Goal: Find specific page/section: Find specific page/section

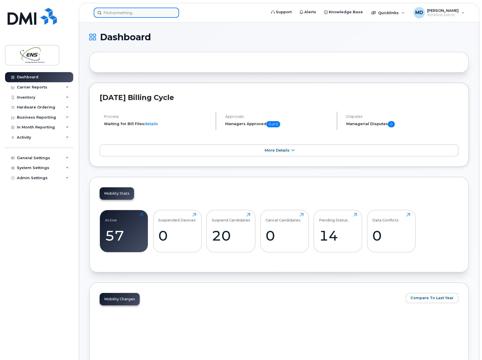
click at [133, 15] on input at bounding box center [136, 13] width 85 height 10
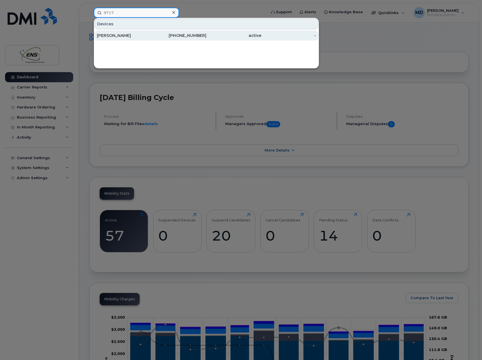
type input "9717"
click at [136, 35] on div "[PERSON_NAME]" at bounding box center [124, 36] width 55 height 6
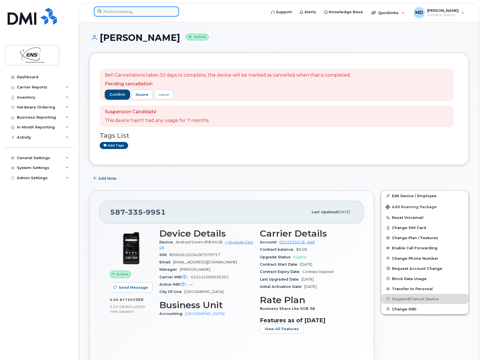
click at [155, 10] on input at bounding box center [136, 11] width 85 height 10
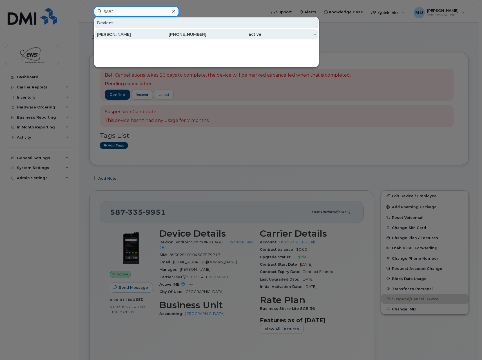
type input "5882"
click at [126, 35] on div "Mike Mcculloch" at bounding box center [124, 35] width 55 height 6
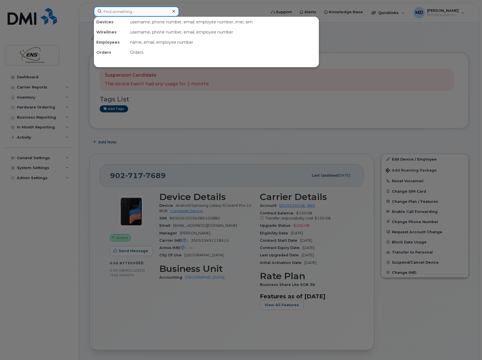
click at [119, 13] on input at bounding box center [136, 11] width 85 height 10
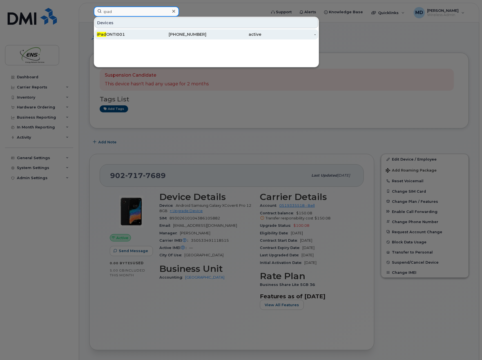
type input "ipad"
click at [120, 33] on div "iPad ONTI001" at bounding box center [124, 35] width 55 height 6
